Goal: Task Accomplishment & Management: Use online tool/utility

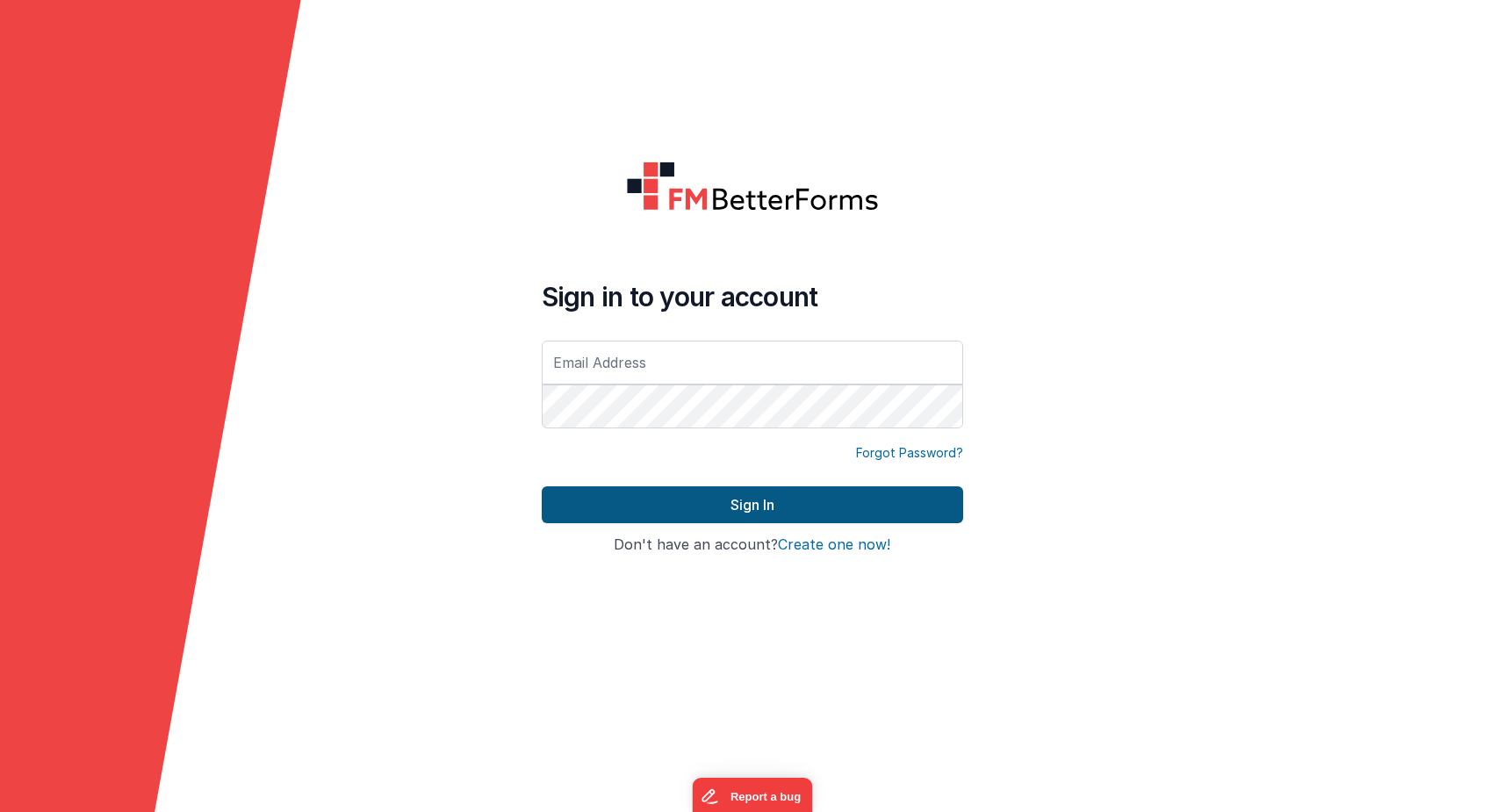
type input "[PERSON_NAME][EMAIL_ADDRESS][DOMAIN_NAME]"
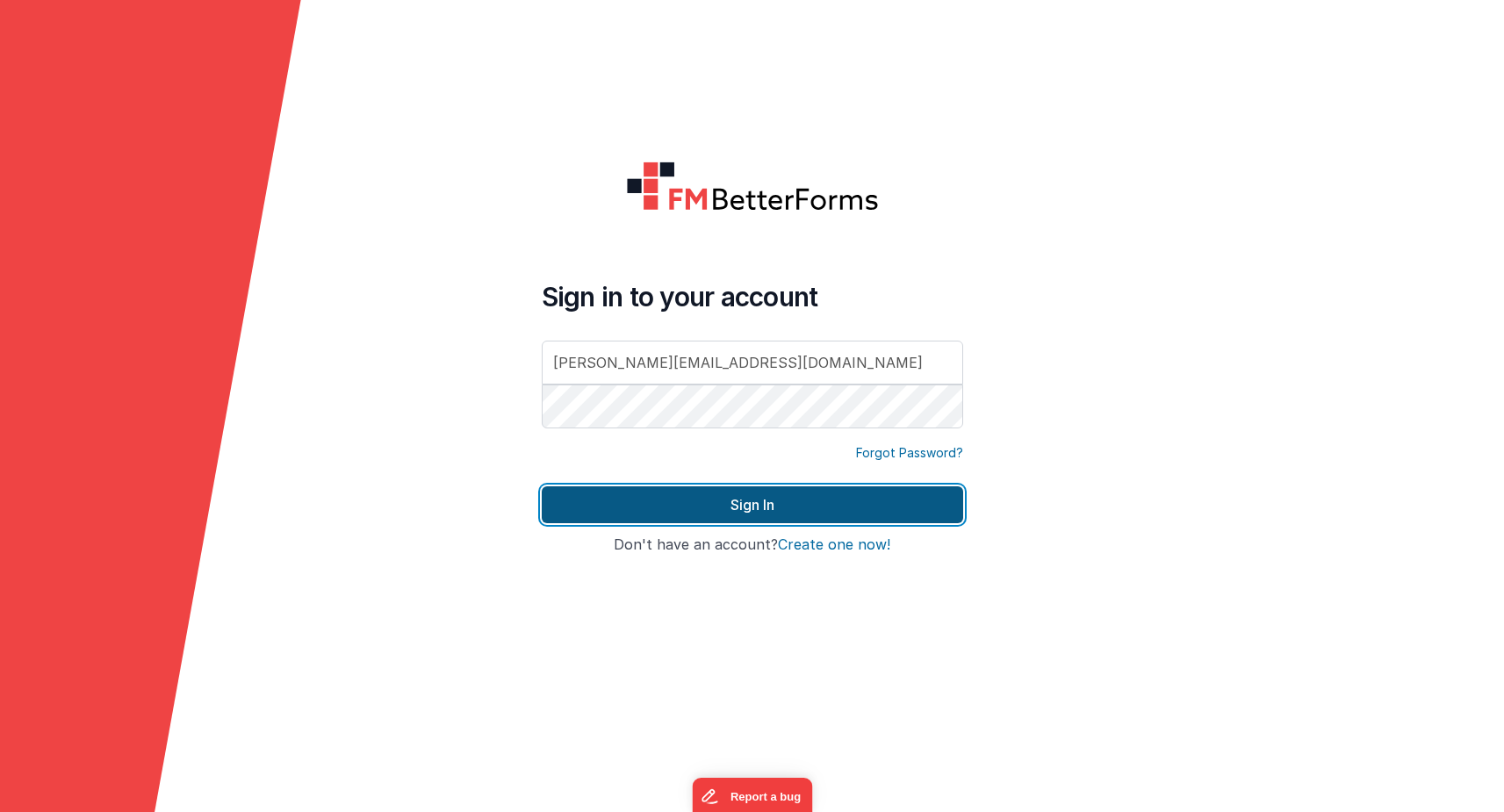
click at [731, 515] on button "Sign In" at bounding box center [752, 505] width 421 height 37
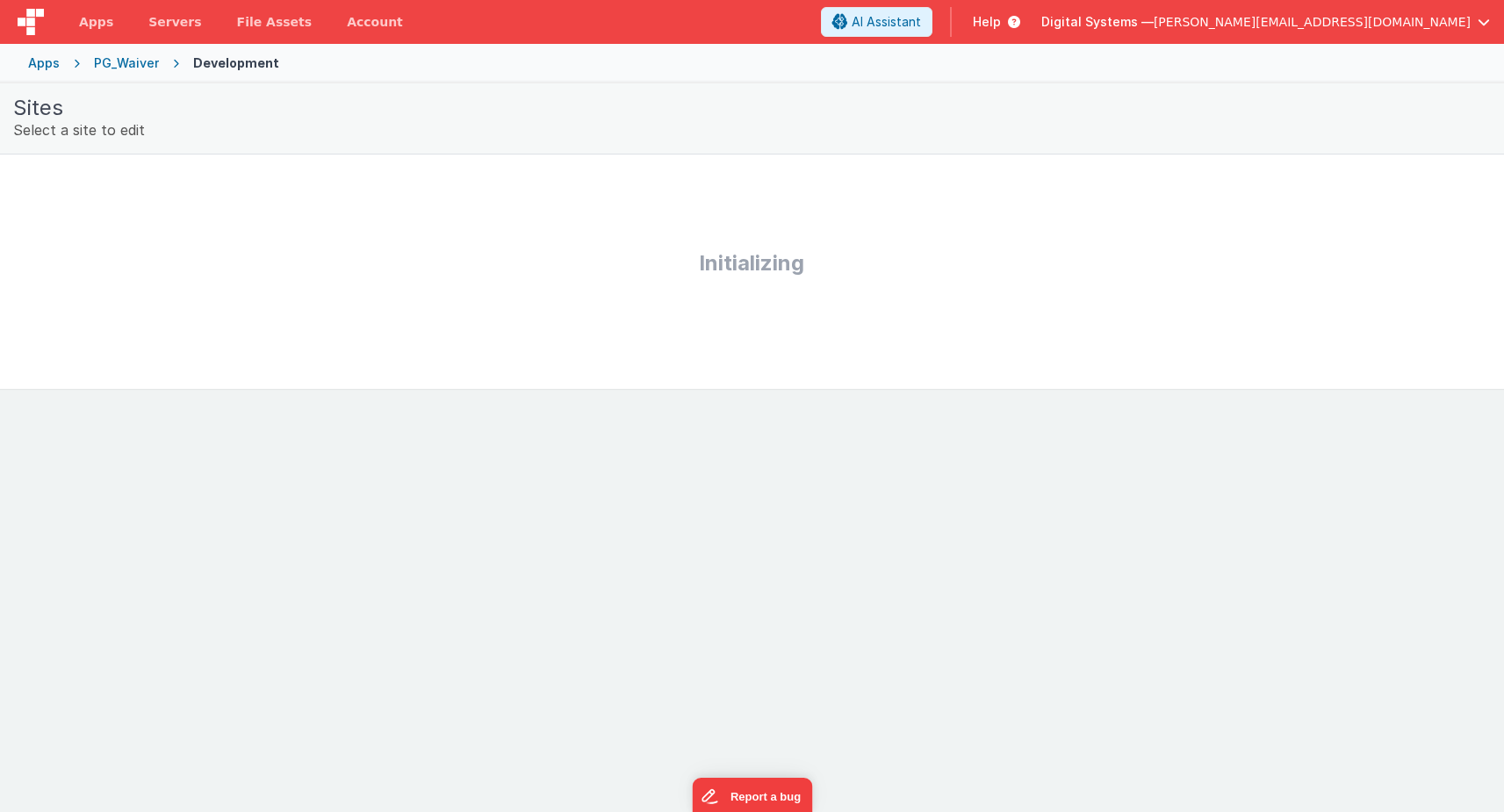
click at [33, 65] on div "Apps" at bounding box center [44, 63] width 32 height 17
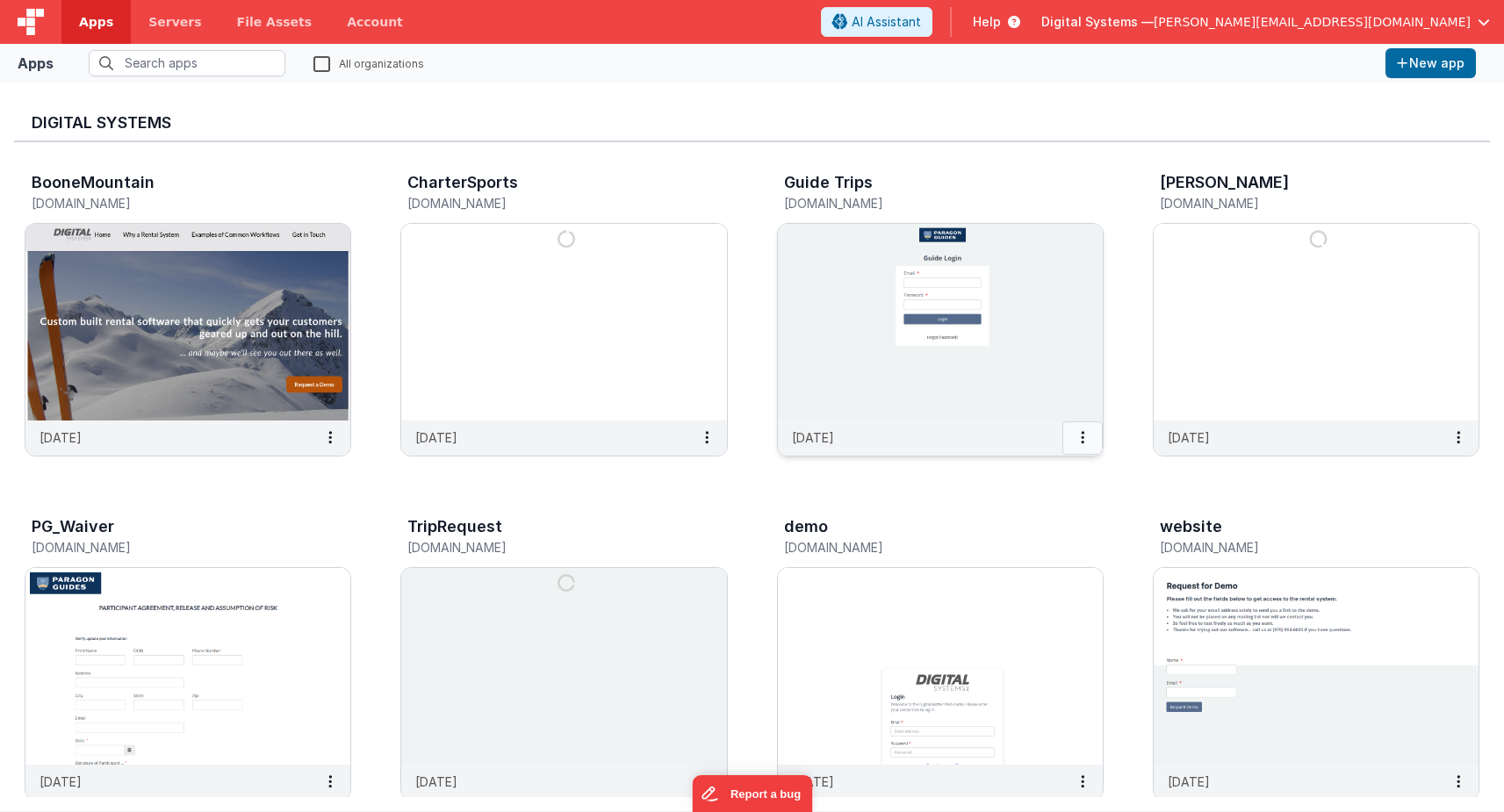
click at [1077, 439] on button at bounding box center [1083, 437] width 41 height 33
click at [1048, 465] on link "Settings" at bounding box center [1042, 472] width 121 height 32
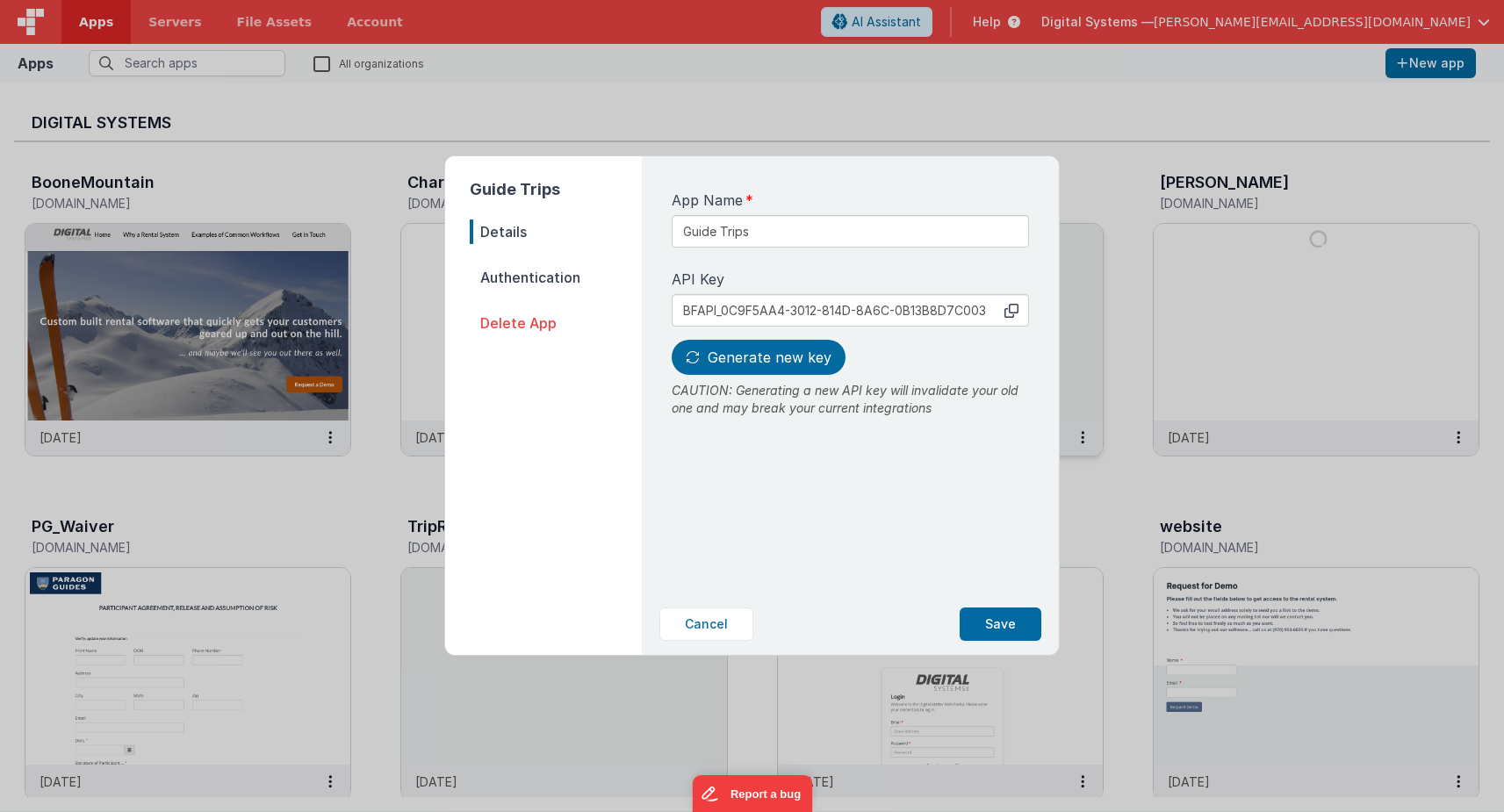
click at [568, 279] on span "Authentication" at bounding box center [556, 277] width 172 height 24
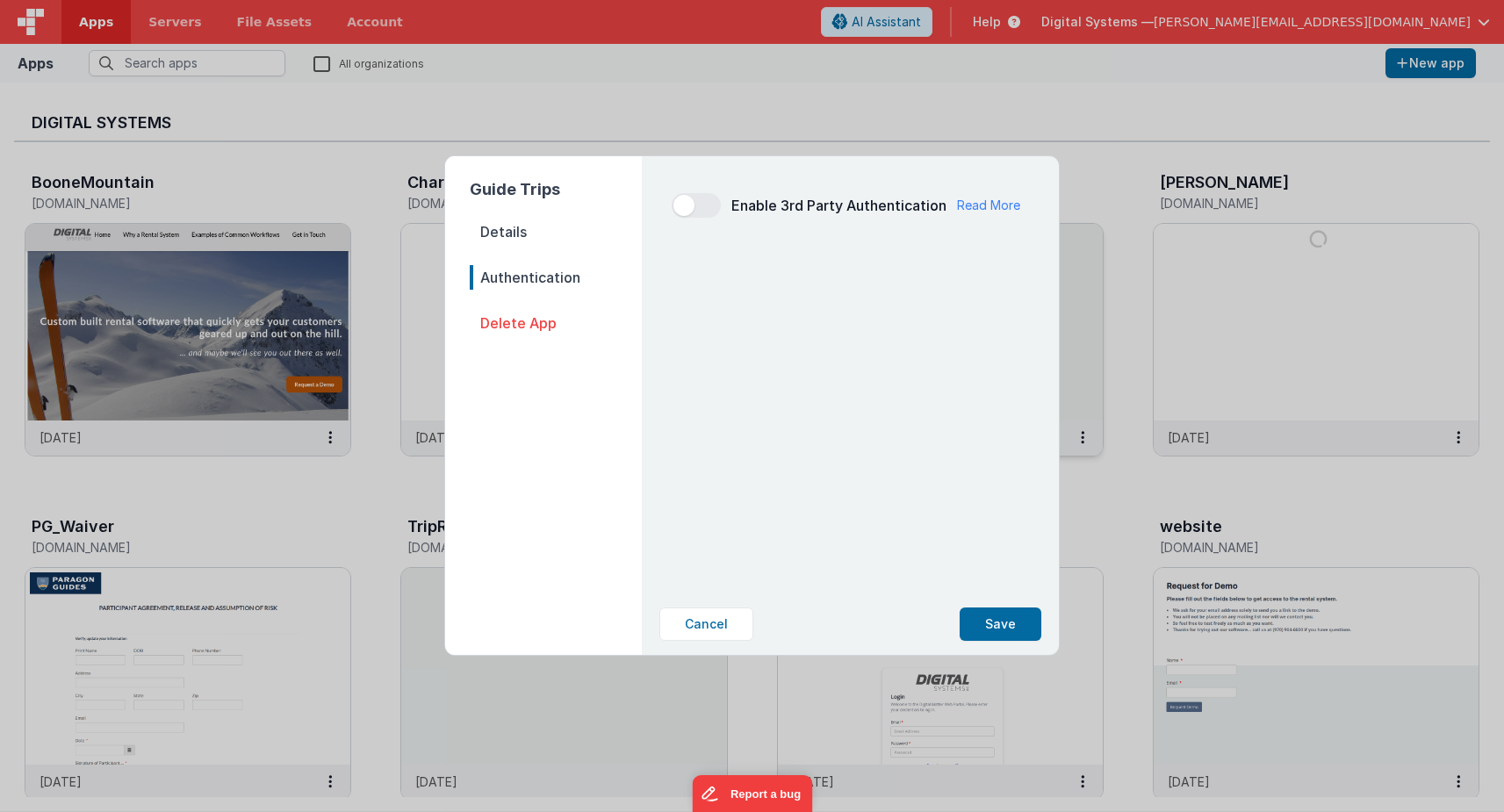
click at [532, 240] on span "Details" at bounding box center [556, 231] width 172 height 24
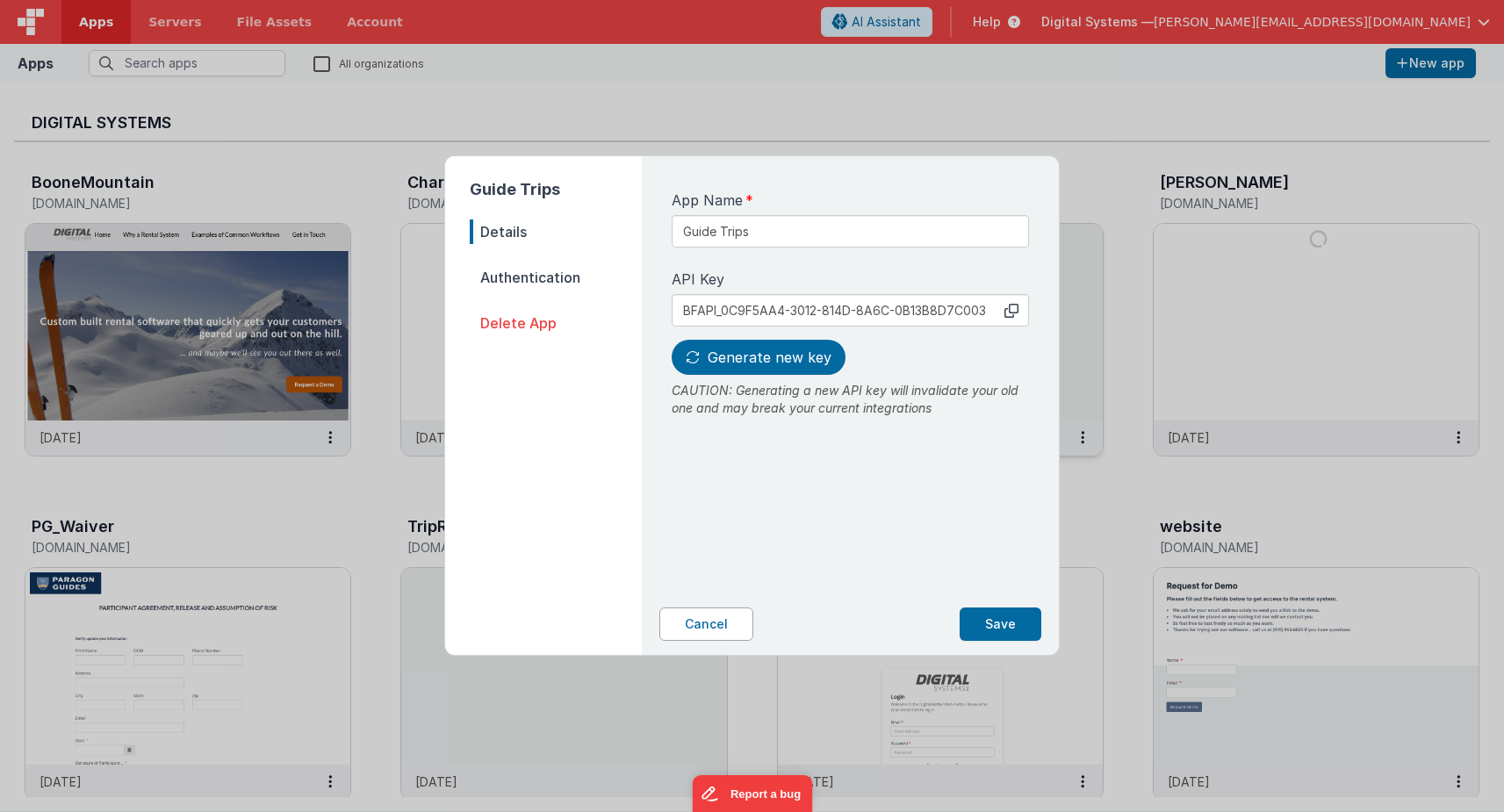
click at [714, 618] on button "Cancel" at bounding box center [706, 624] width 94 height 33
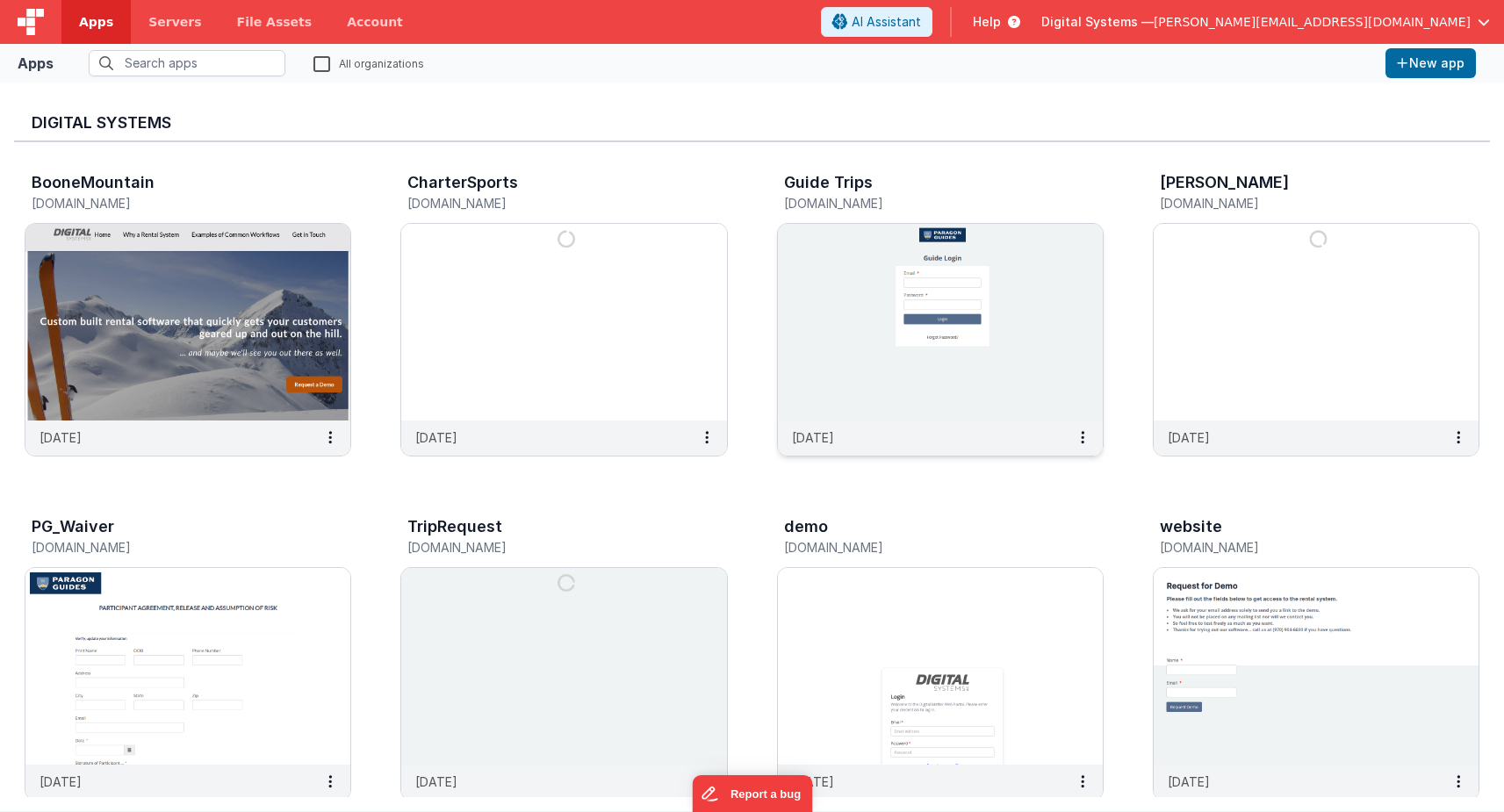
click at [956, 365] on img at bounding box center [941, 321] width 325 height 196
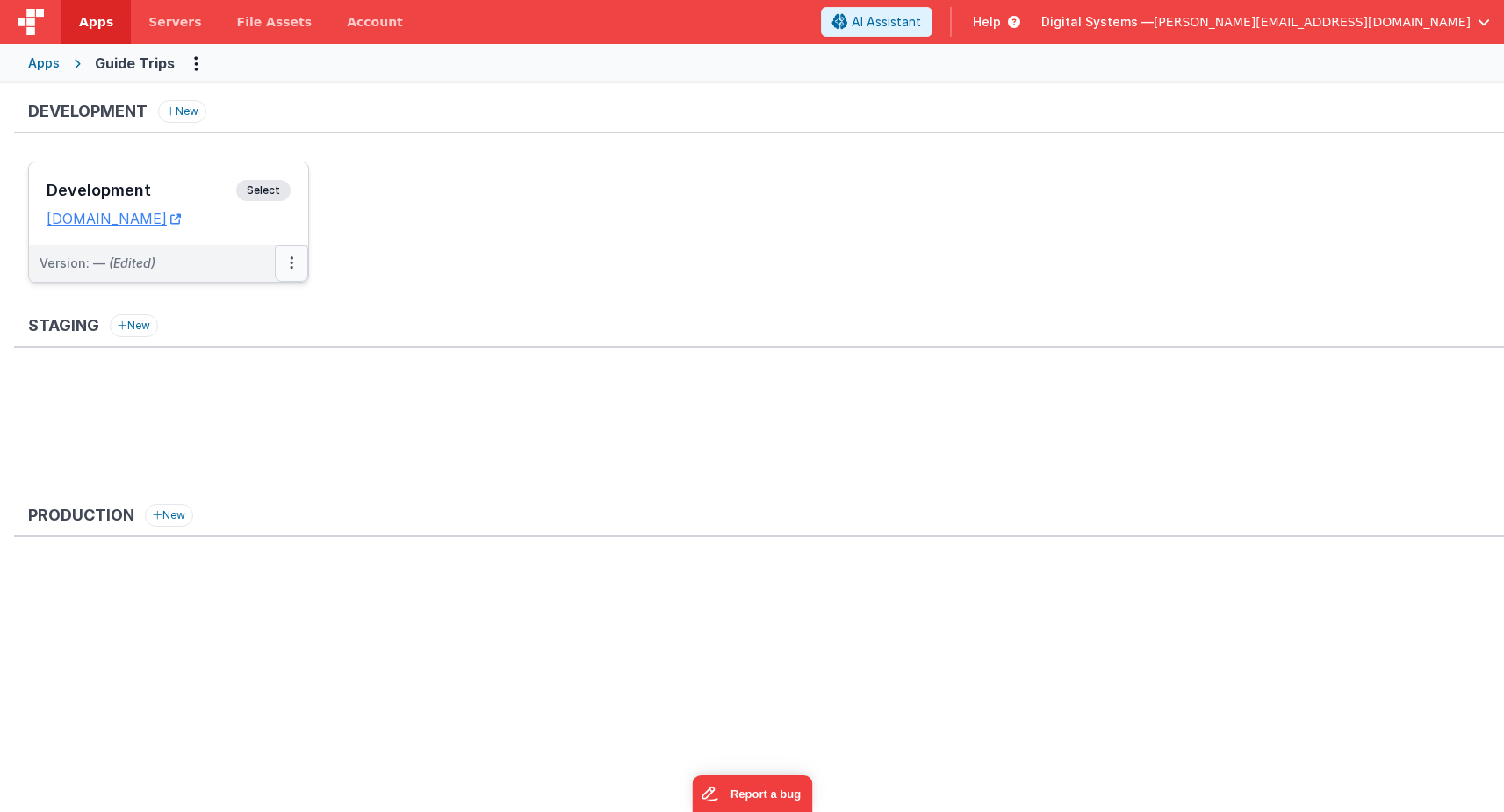
click at [293, 266] on button at bounding box center [291, 263] width 33 height 37
click at [256, 344] on link "Open Helper" at bounding box center [231, 334] width 155 height 32
click at [43, 65] on div at bounding box center [752, 406] width 1504 height 812
click at [43, 65] on div "Apps" at bounding box center [44, 63] width 32 height 17
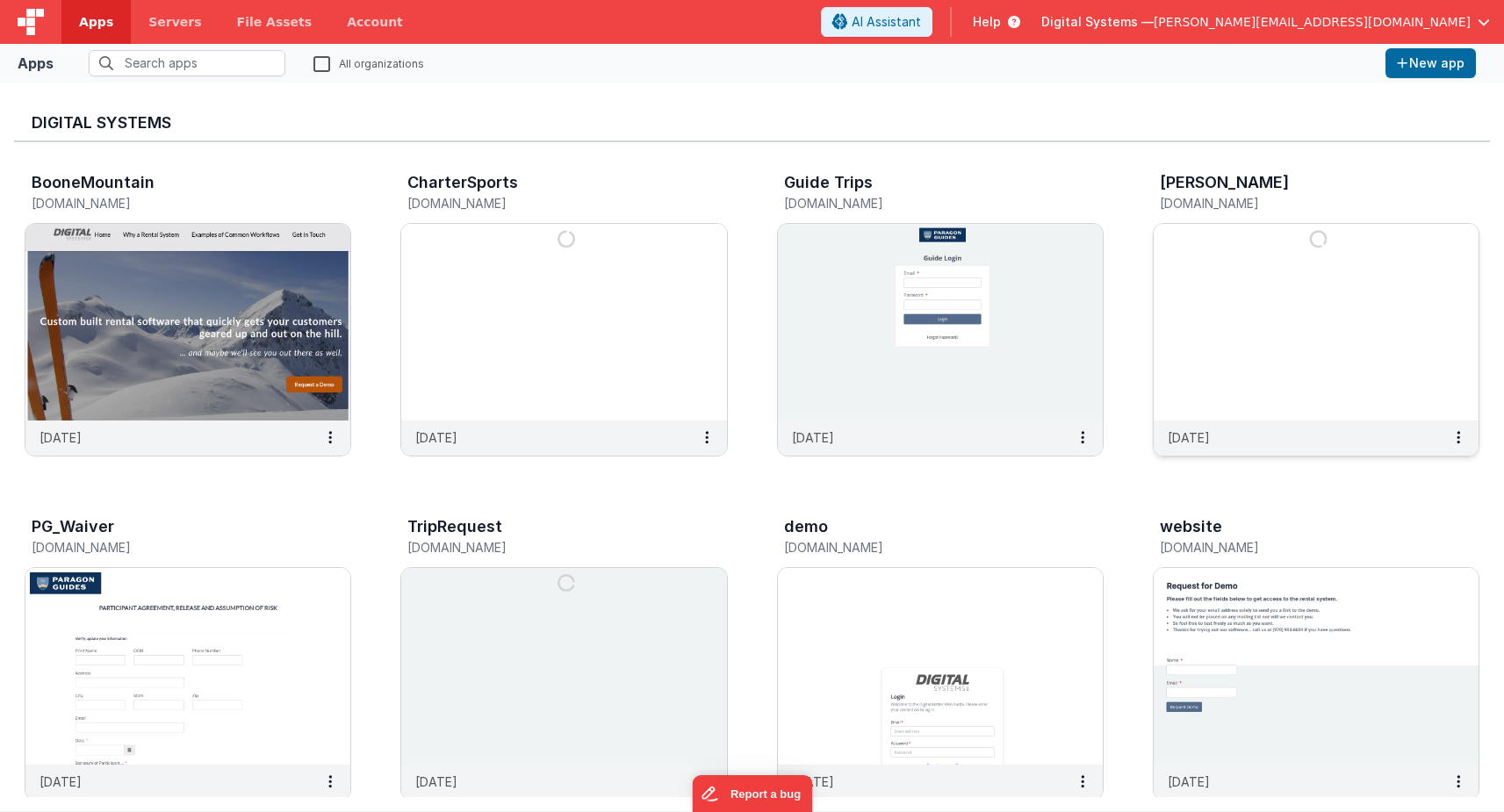
click at [1317, 378] on img at bounding box center [1316, 321] width 325 height 196
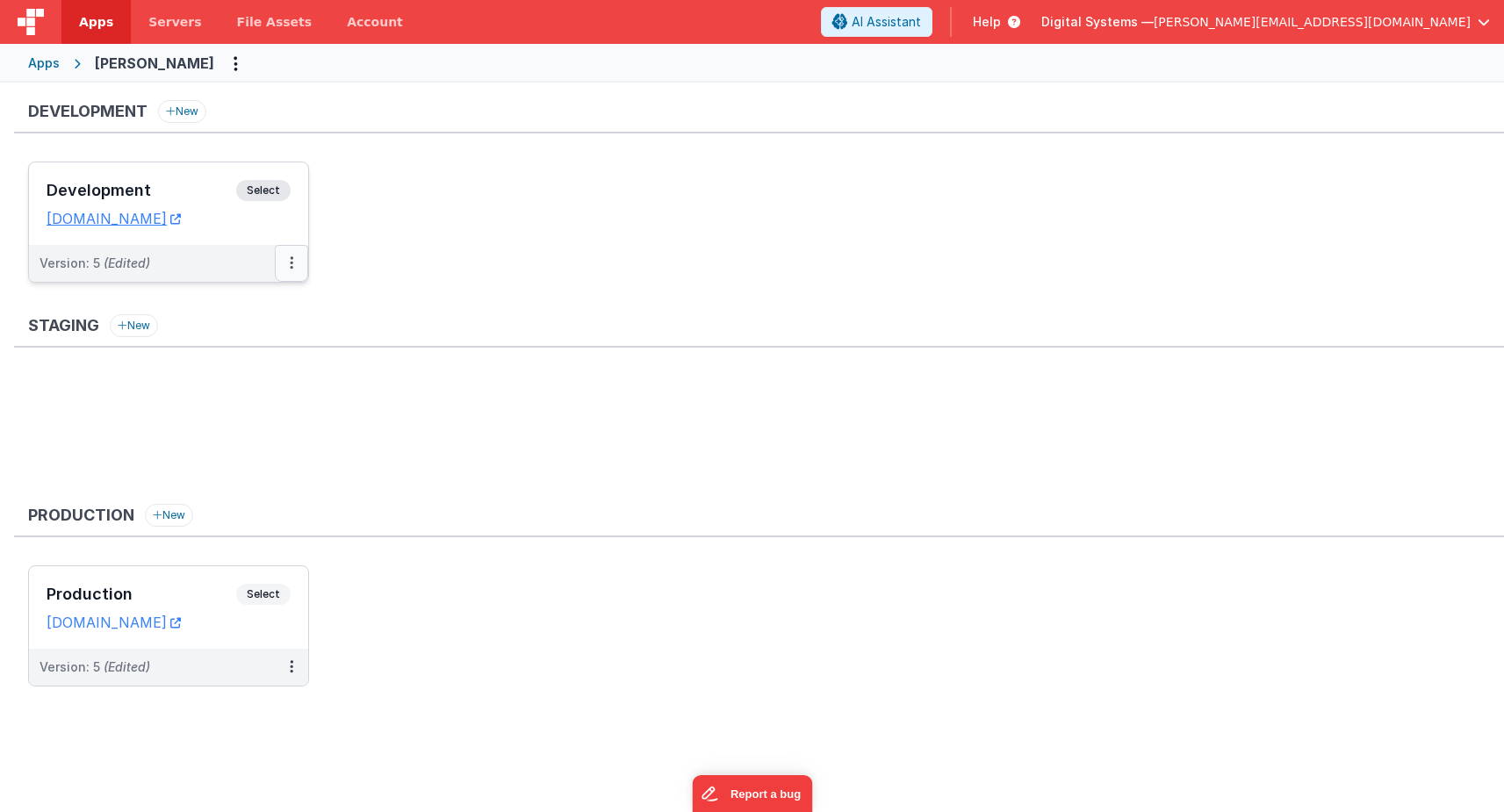
click at [286, 261] on button at bounding box center [291, 263] width 33 height 37
click at [247, 334] on span "Open Helper" at bounding box center [227, 333] width 77 height 15
